Goal: Task Accomplishment & Management: Use online tool/utility

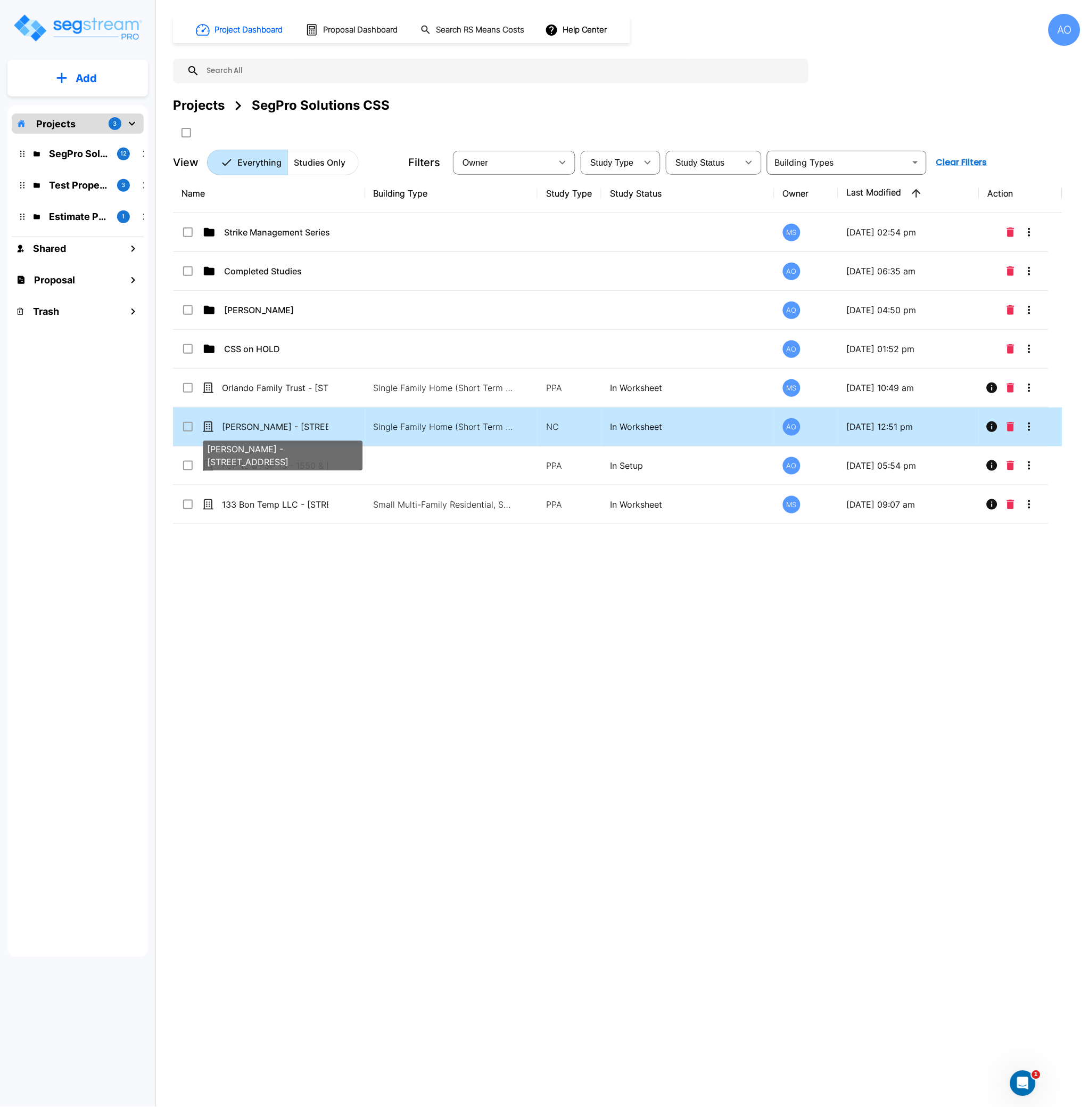
click at [286, 431] on p "[PERSON_NAME] - [STREET_ADDRESS]" at bounding box center [275, 426] width 106 height 13
checkbox input "true"
click at [286, 431] on p "[PERSON_NAME] - [STREET_ADDRESS]" at bounding box center [275, 426] width 106 height 13
